Goal: Find specific page/section: Find specific page/section

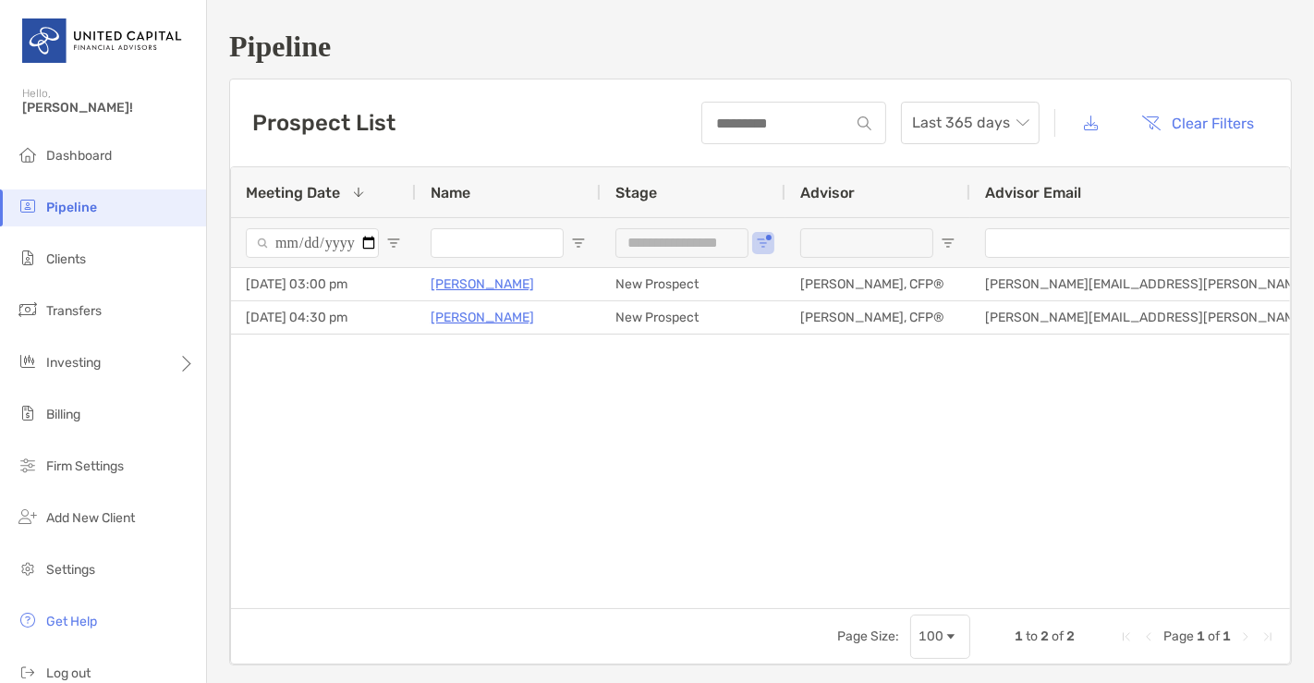
click at [771, 242] on div "**********" at bounding box center [693, 242] width 185 height 50
click at [759, 244] on span "Open Filter Menu" at bounding box center [763, 243] width 15 height 15
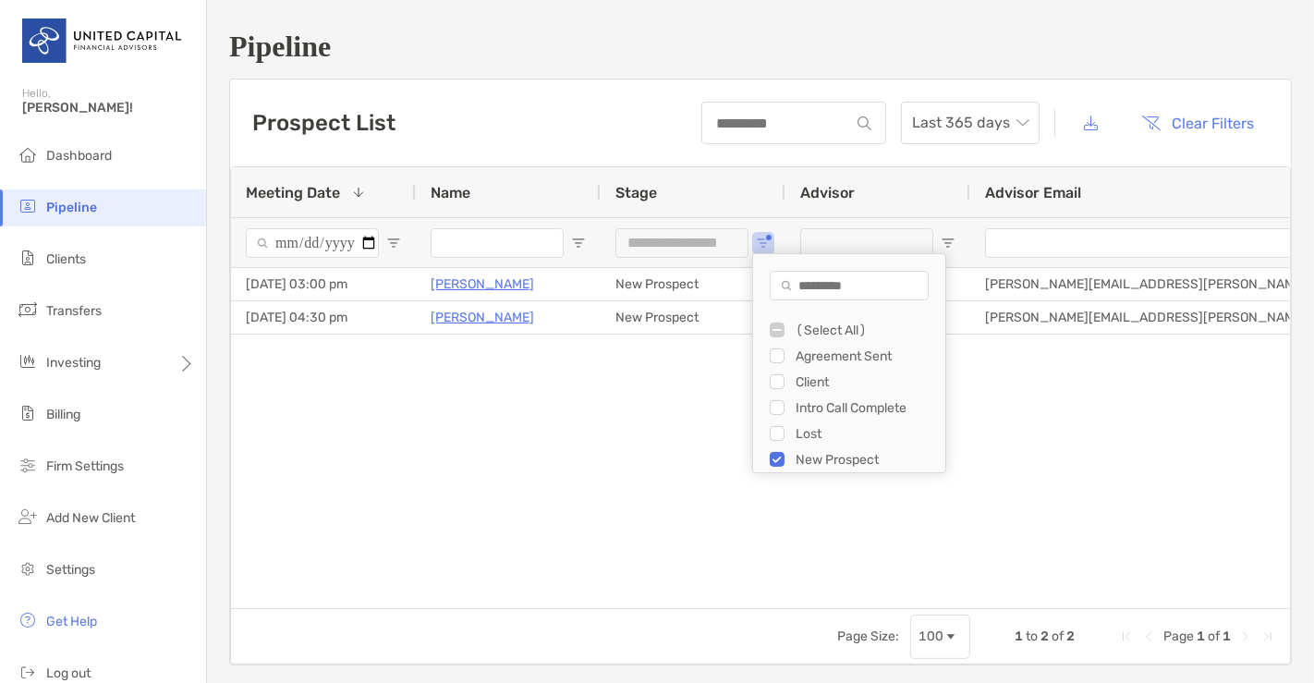
click at [780, 337] on div "(Select All)" at bounding box center [858, 330] width 176 height 26
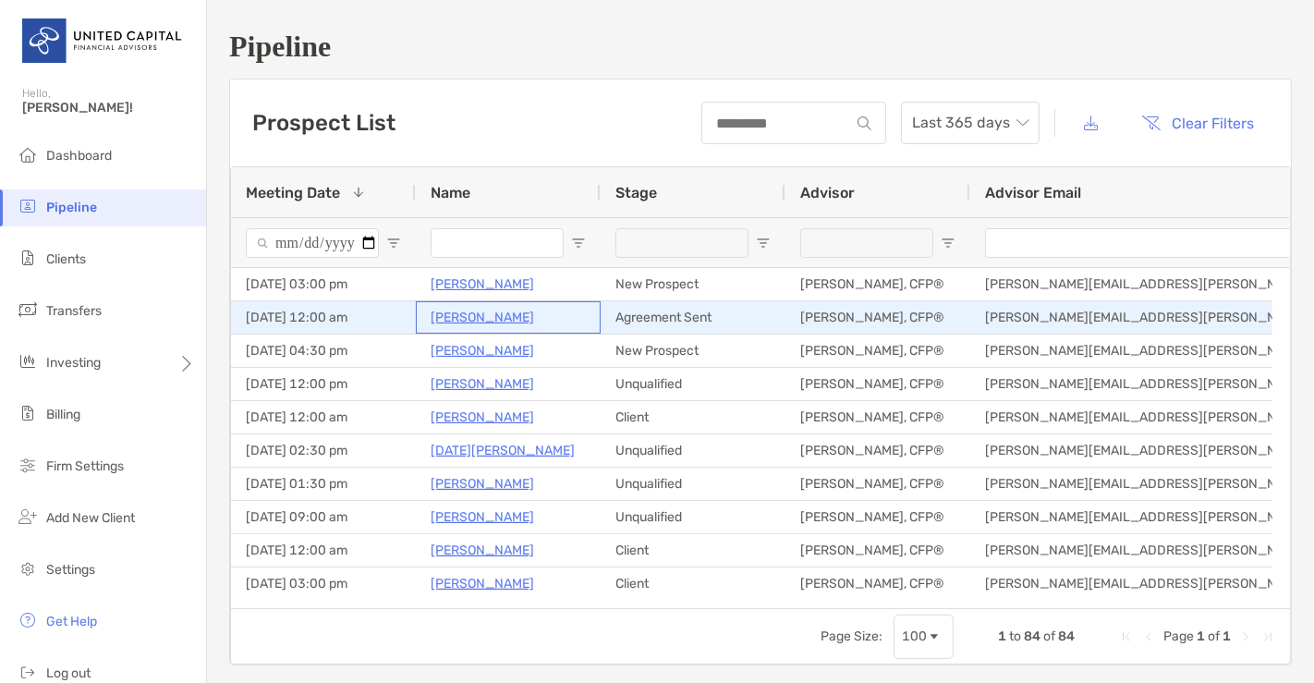
click at [455, 315] on p "[PERSON_NAME]" at bounding box center [483, 317] width 104 height 23
